Goal: Information Seeking & Learning: Learn about a topic

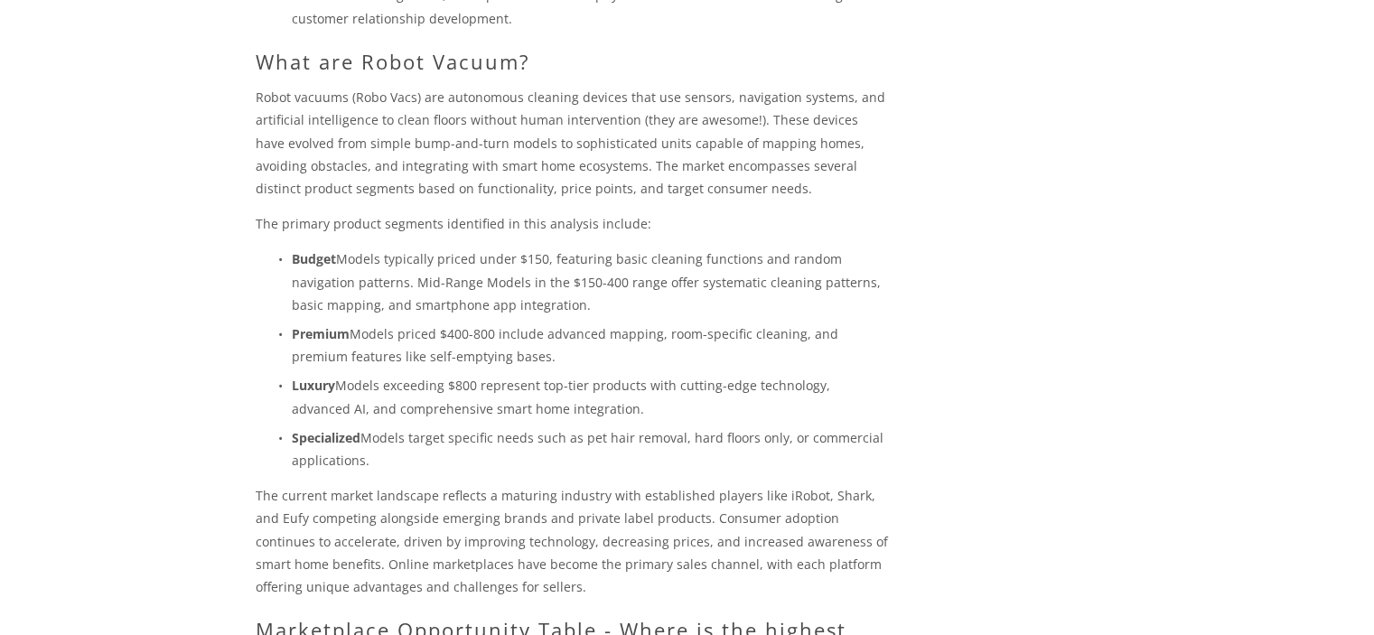
scroll to position [904, 0]
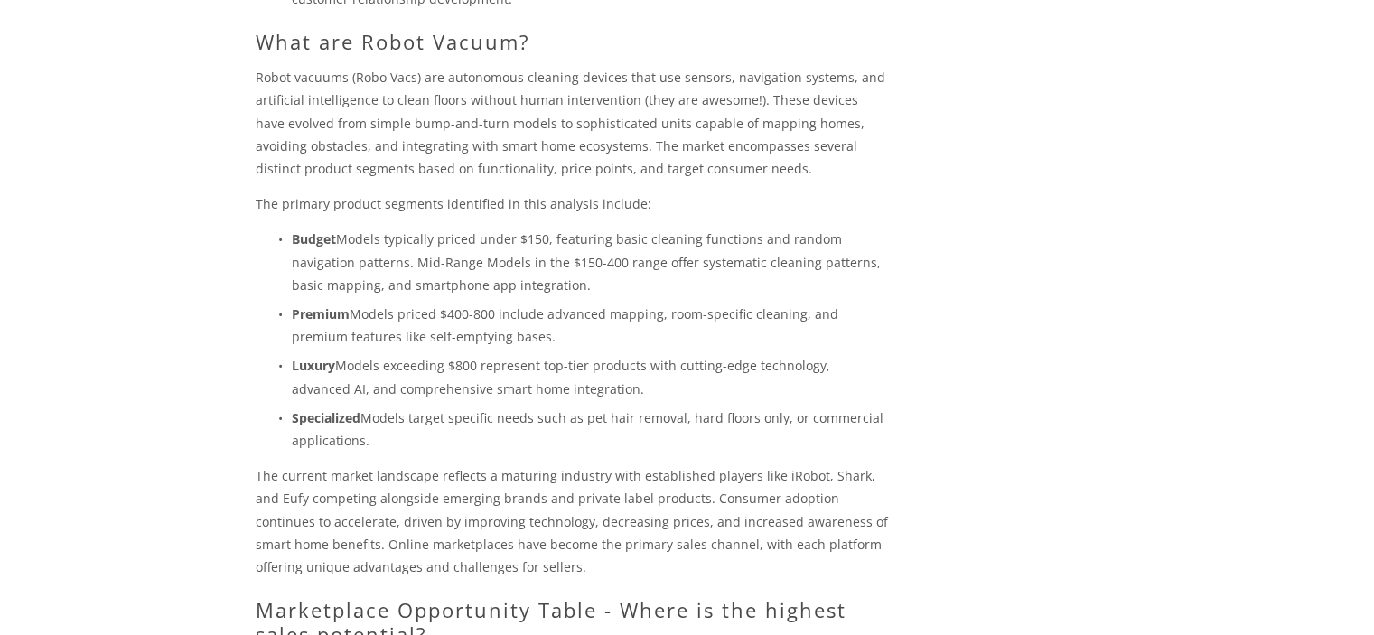
drag, startPoint x: 675, startPoint y: 368, endPoint x: 629, endPoint y: 378, distance: 47.1
click at [629, 378] on p "Luxury Models exceeding $800 represent top-tier products with cutting-edge tech…" at bounding box center [590, 376] width 597 height 45
drag, startPoint x: 670, startPoint y: 371, endPoint x: 683, endPoint y: 369, distance: 13.8
click at [671, 371] on p "Luxury Models exceeding $800 represent top-tier products with cutting-edge tech…" at bounding box center [590, 376] width 597 height 45
click at [687, 378] on p "Luxury Models exceeding $800 represent top-tier products with cutting-edge tech…" at bounding box center [590, 376] width 597 height 45
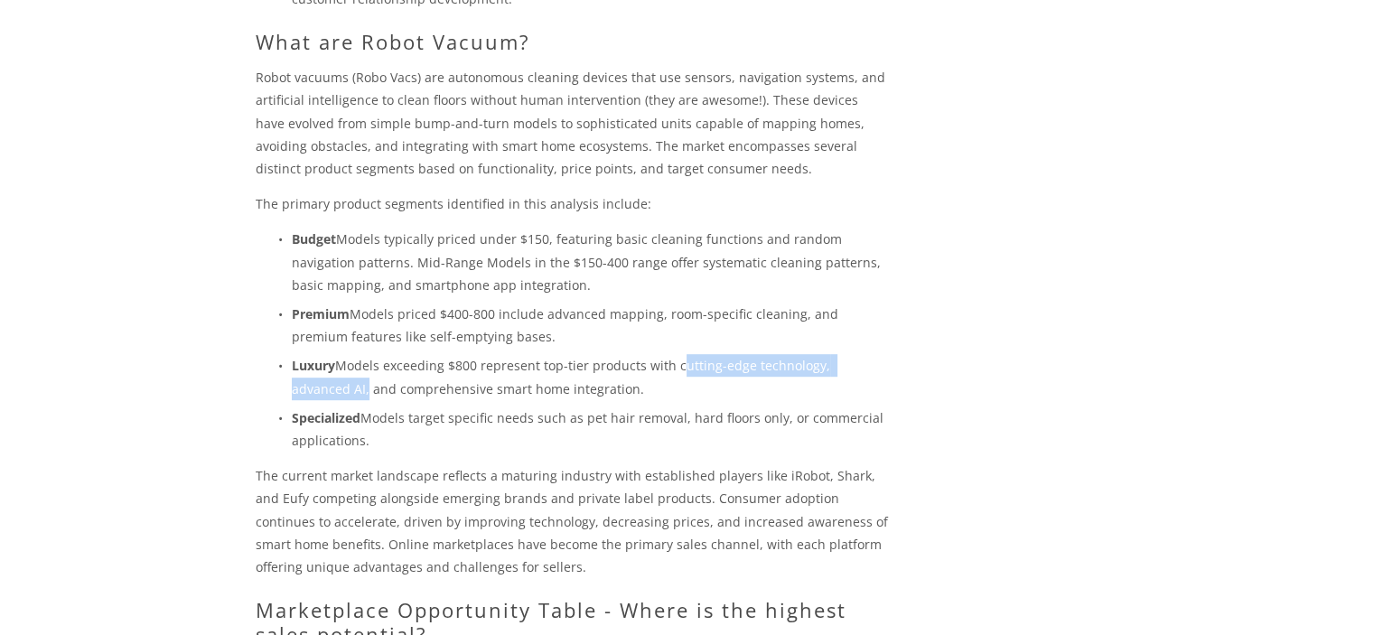
drag, startPoint x: 674, startPoint y: 367, endPoint x: 304, endPoint y: 393, distance: 371.4
click at [304, 393] on p "Luxury Models exceeding $800 represent top-tier products with cutting-edge tech…" at bounding box center [590, 376] width 597 height 45
copy p "cutting-edge technology, advanced AI"
click at [680, 86] on p "Robot vacuums (Robo Vacs) are autonomous cleaning devices that use sensors, nav…" at bounding box center [572, 123] width 633 height 114
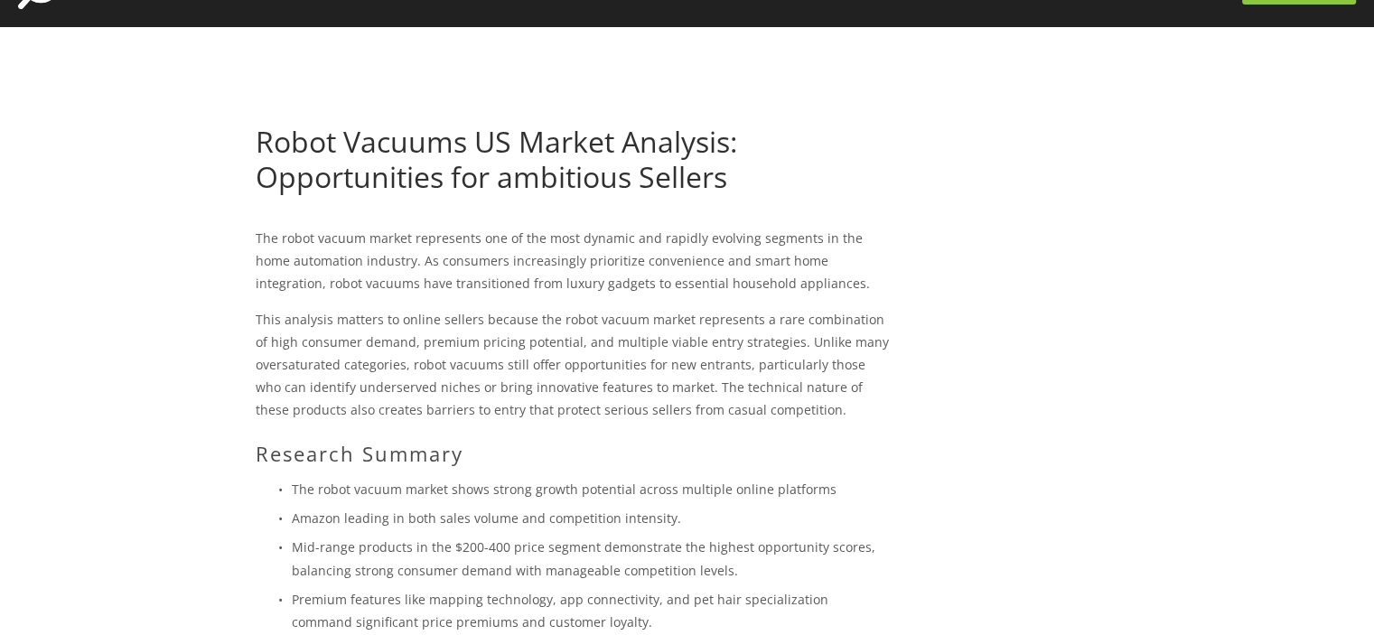
scroll to position [0, 0]
